Goal: Task Accomplishment & Management: Complete application form

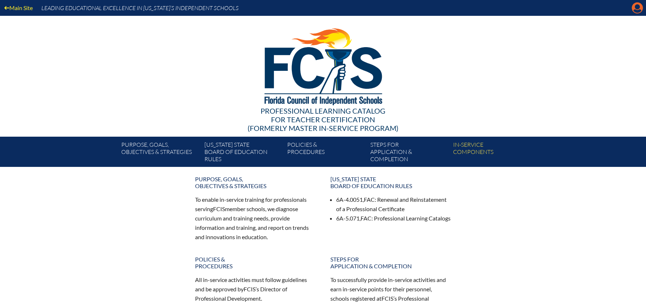
click at [635, 11] on icon "Manage account" at bounding box center [637, 8] width 12 height 12
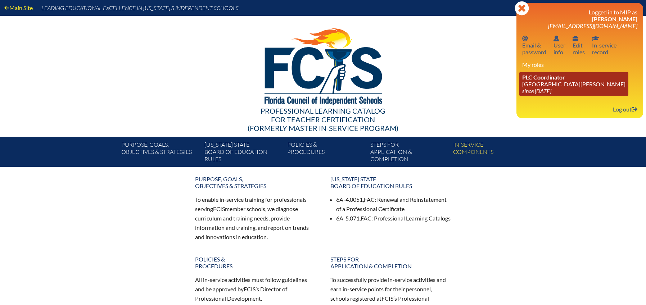
click at [547, 76] on span "PLC Coordinator" at bounding box center [543, 77] width 43 height 7
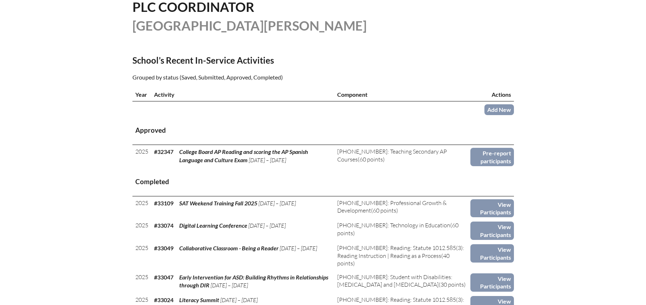
scroll to position [197, 0]
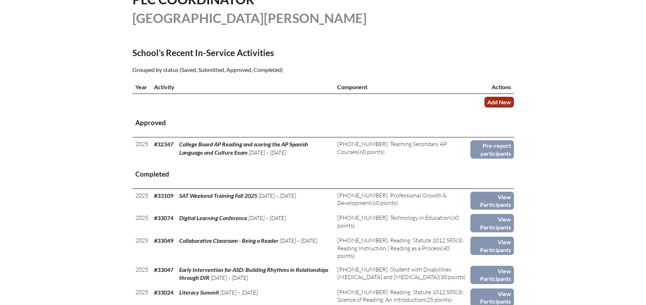
click at [504, 101] on link "Add New" at bounding box center [498, 102] width 29 height 10
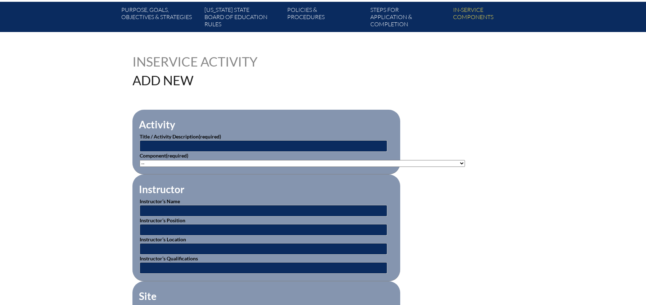
scroll to position [139, 0]
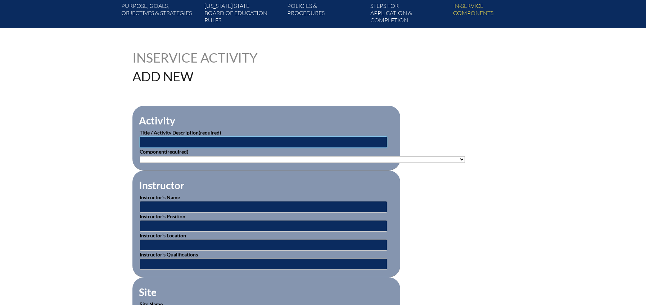
click at [205, 142] on input "text" at bounding box center [263, 142] width 247 height 12
type input "Reading Difficulties, Disabilities and Dyslexia"
click at [213, 158] on select"]"] "-- 1-000-001: Appropriate Art Activities 1-000-002: Concept and Art Process for…" at bounding box center [302, 159] width 325 height 7
select select"]"] "156770"
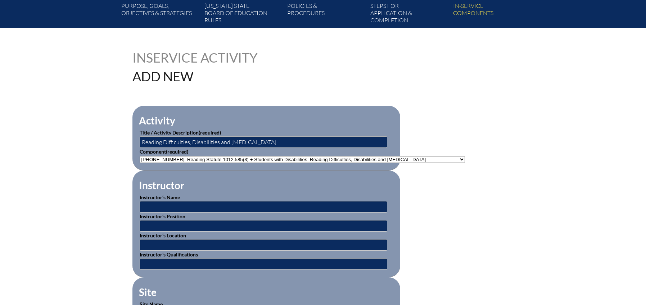
click at [140, 156] on select"]"] "-- 1-000-001: Appropriate Art Activities 1-000-002: Concept and Art Process for…" at bounding box center [302, 159] width 325 height 7
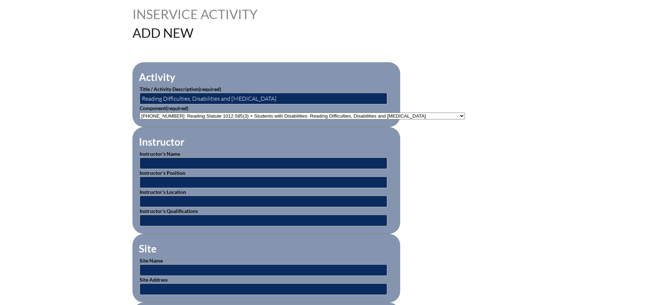
scroll to position [183, 0]
click at [183, 268] on input "text" at bounding box center [263, 270] width 247 height 12
type input "BEESS"
click at [165, 285] on input "text" at bounding box center [263, 289] width 247 height 12
type input "b"
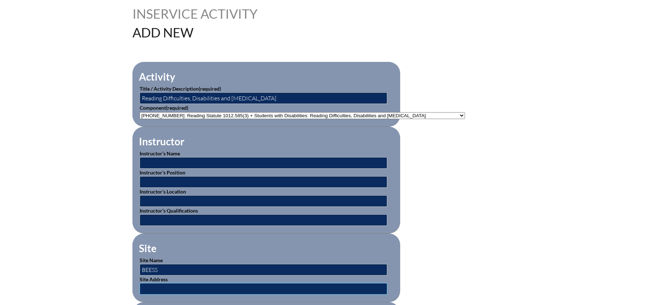
paste input "https://www.google.com/search?q=beess+portal&oq=BEESS&gs_lcrp=EgZjaHJvbWUqBwgBE…"
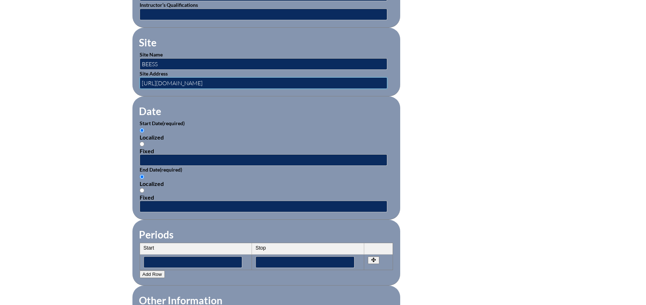
scroll to position [0, 0]
drag, startPoint x: 384, startPoint y: 80, endPoint x: 112, endPoint y: 69, distance: 272.2
click at [112, 69] on div "Inservice Activity Add New Activity Title / Activity Description (required) Rea…" at bounding box center [323, 138] width 646 height 675
type input "AQyCQgAEEUYORiABDIHCAEQABiABDIHCAIQABiABDIHCAMQABiABDIHCAQQABiABDIHCAUQABiABDIG…"
drag, startPoint x: 141, startPoint y: 79, endPoint x: 370, endPoint y: 103, distance: 230.7
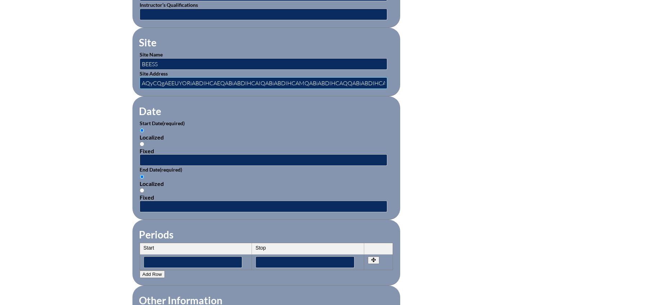
click at [370, 103] on form "Activity Title / Activity Description (required) Reading Difficulties, Disabili…" at bounding box center [322, 166] width 381 height 620
paste input "[URL][DOMAIN_NAME]"
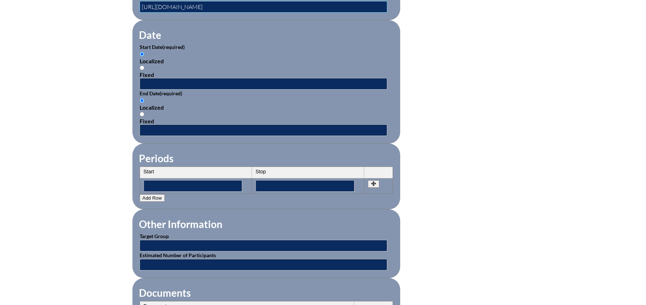
scroll to position [464, 0]
type input "[URL][DOMAIN_NAME]"
click at [159, 81] on input "text" at bounding box center [263, 84] width 247 height 12
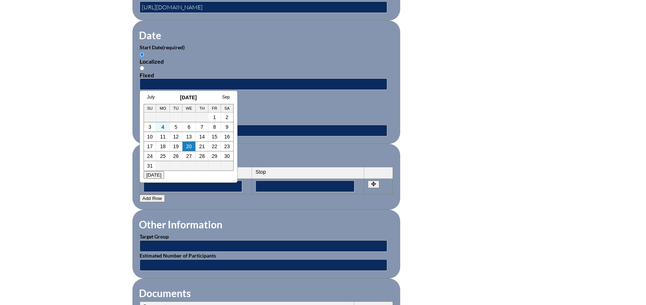
click at [161, 125] on td "4" at bounding box center [163, 127] width 14 height 10
click at [282, 145] on fieldset "Periods Start Stop No rows created Add new row Start Stop Start Stop" at bounding box center [266, 177] width 268 height 66
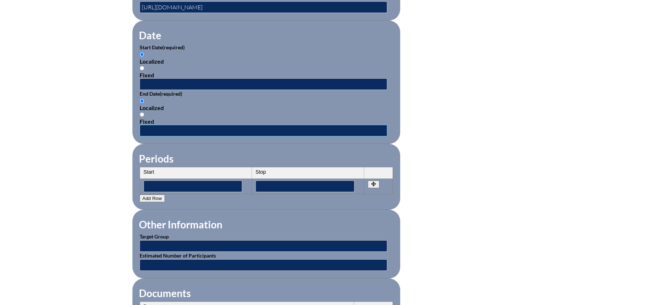
click at [235, 127] on input "text" at bounding box center [263, 131] width 247 height 12
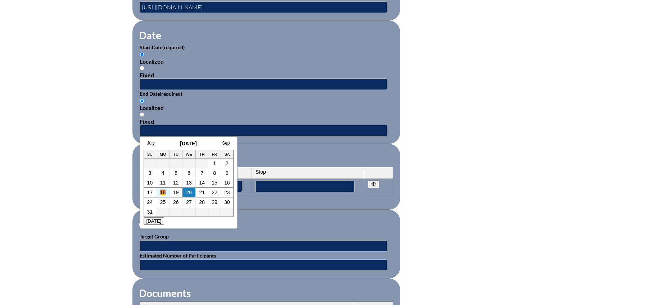
click at [164, 194] on link "18" at bounding box center [163, 193] width 6 height 6
type input "[DATE] 2:15 PM"
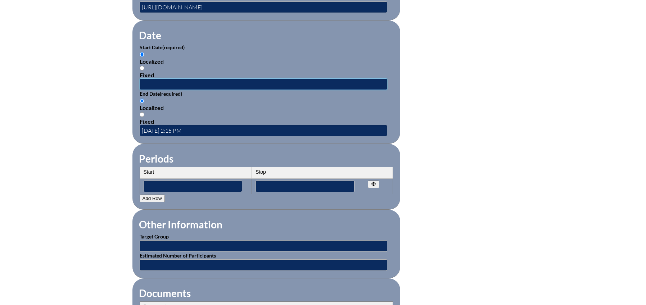
click at [164, 78] on input "text" at bounding box center [263, 84] width 247 height 12
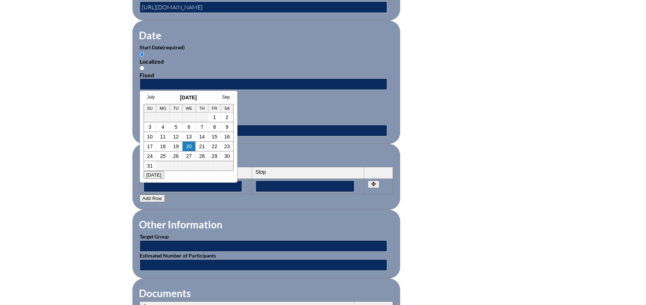
drag, startPoint x: 163, startPoint y: 127, endPoint x: 173, endPoint y: 123, distance: 10.8
click at [163, 127] on link "4" at bounding box center [163, 127] width 3 height 6
type input "[DATE] 2:15 PM"
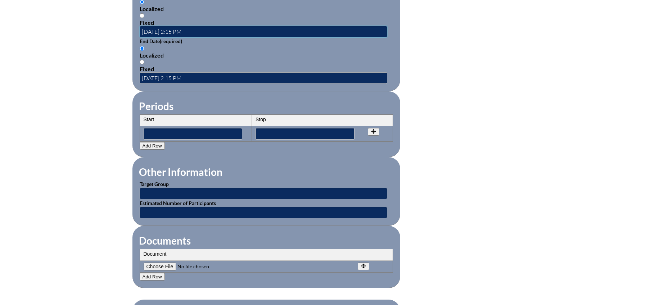
scroll to position [529, 0]
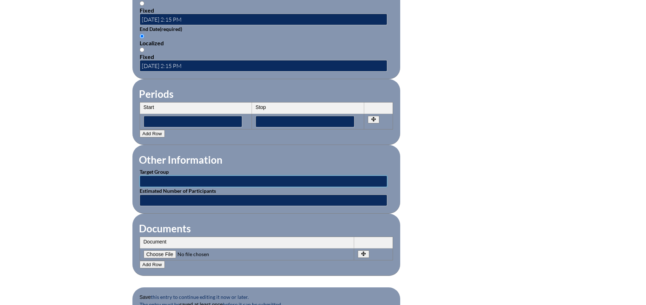
click at [215, 176] on input "text" at bounding box center [263, 182] width 247 height 12
type input "Faculty"
click at [166, 198] on input "text" at bounding box center [263, 201] width 247 height 12
type input "1"
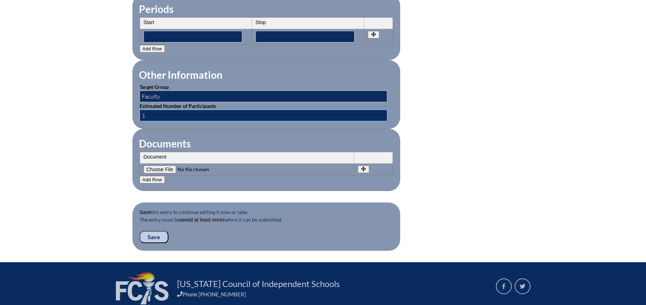
scroll to position [630, 0]
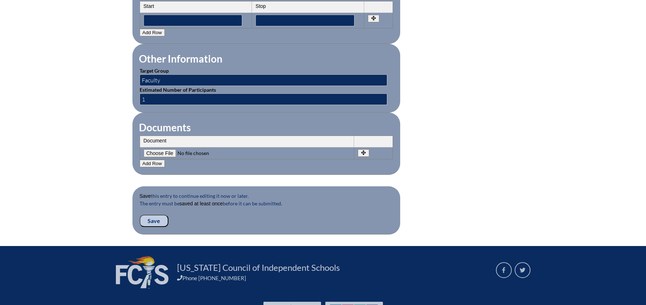
click at [146, 215] on input "Save" at bounding box center [154, 221] width 29 height 12
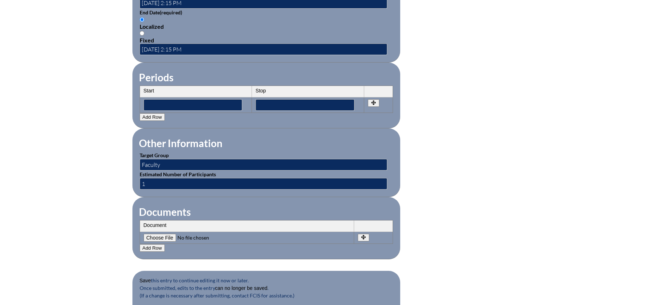
scroll to position [691, 0]
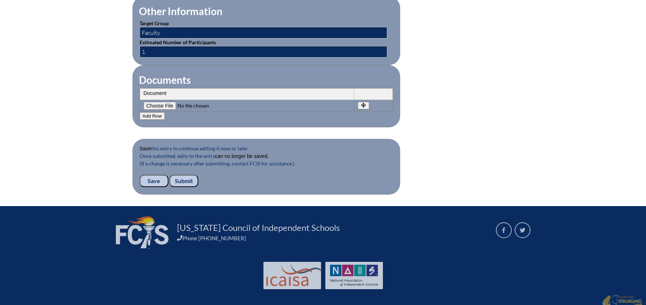
click at [188, 175] on input "Submit" at bounding box center [183, 181] width 29 height 12
